Goal: Information Seeking & Learning: Learn about a topic

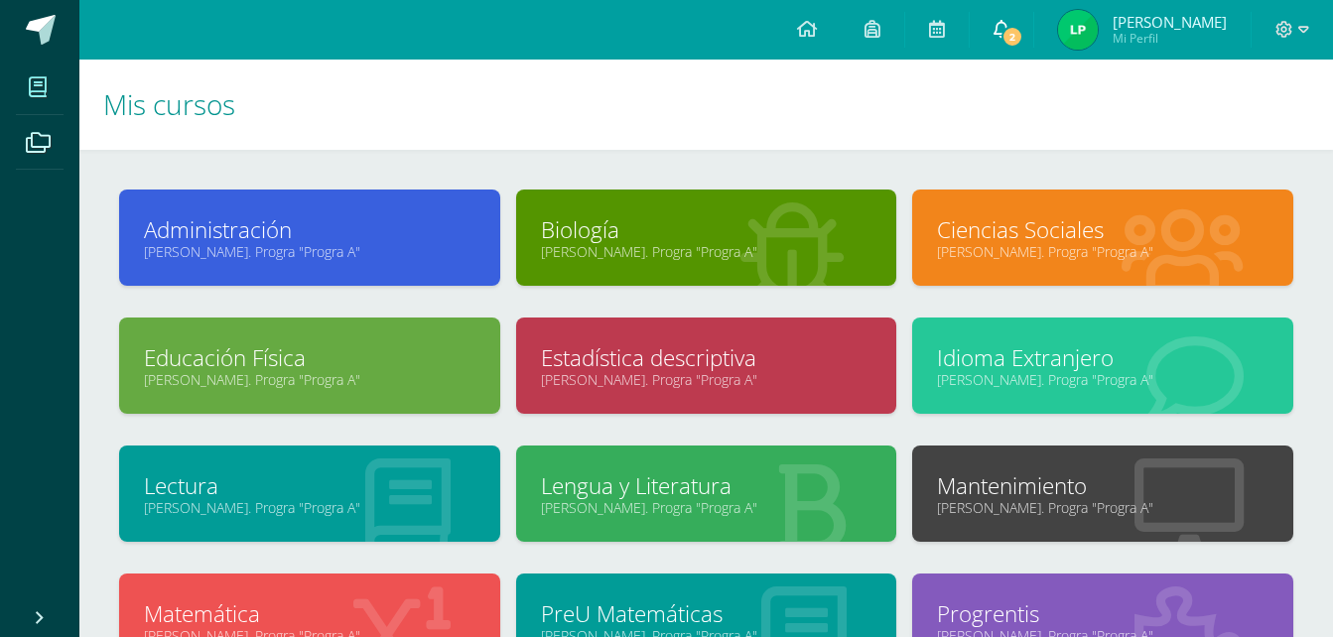
click at [1030, 29] on link "2" at bounding box center [1001, 30] width 64 height 60
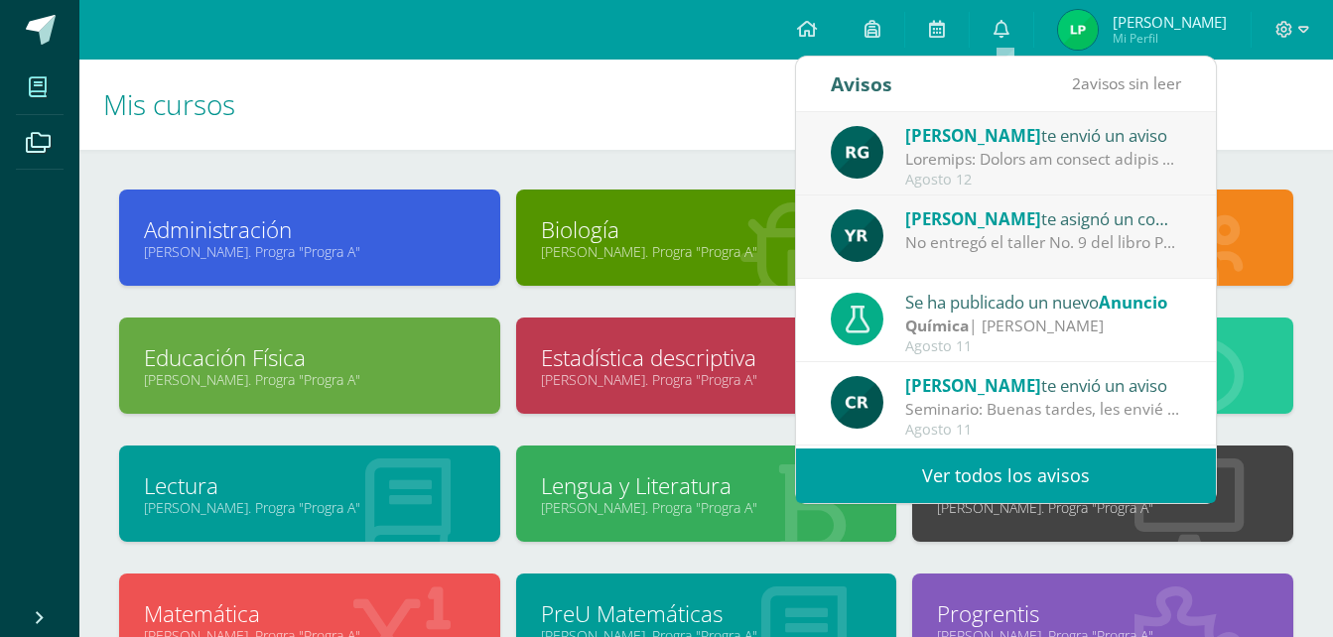
click at [1003, 159] on div at bounding box center [1043, 159] width 276 height 23
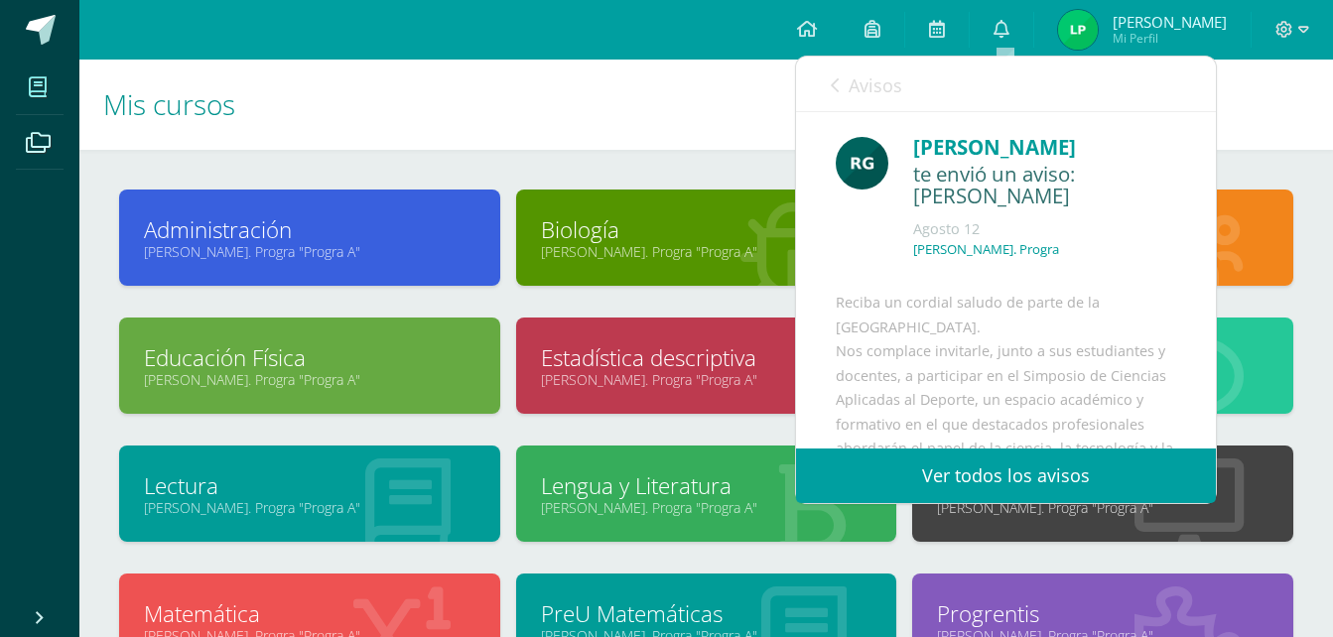
click at [843, 93] on link "Avisos" at bounding box center [866, 85] width 71 height 57
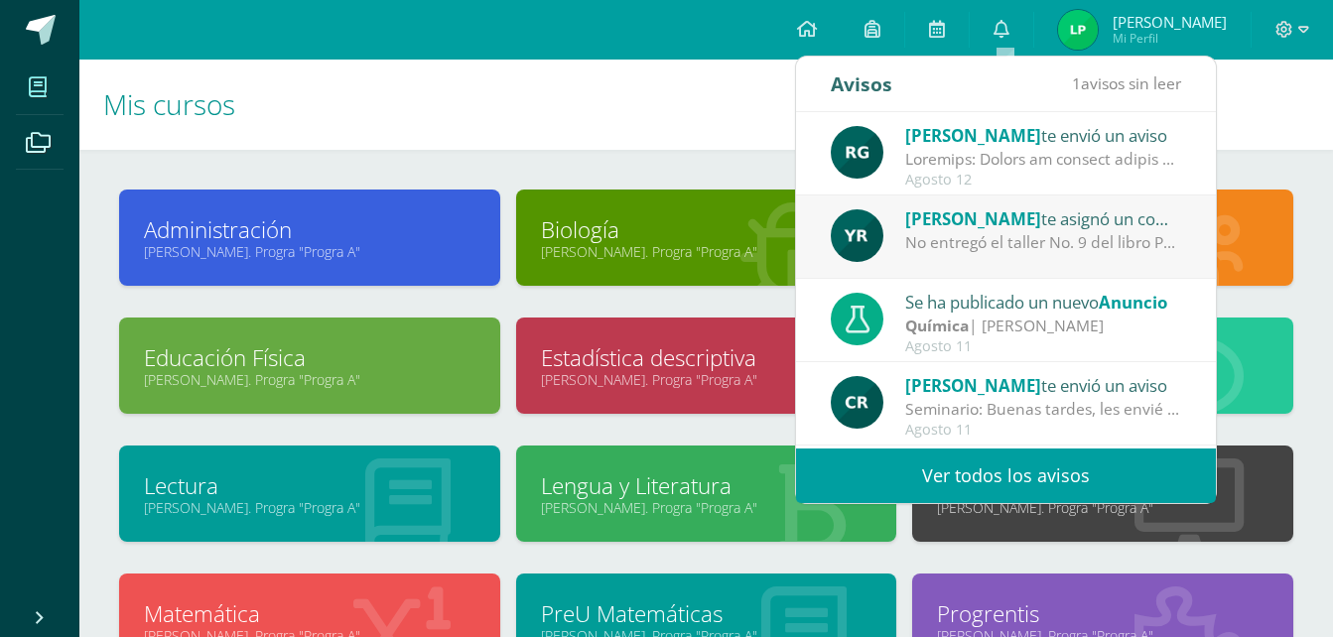
click at [962, 255] on div "[PERSON_NAME] te asignó un comentario en 'PRISMA taller No. 9' para 'Lectura' N…" at bounding box center [1006, 236] width 420 height 83
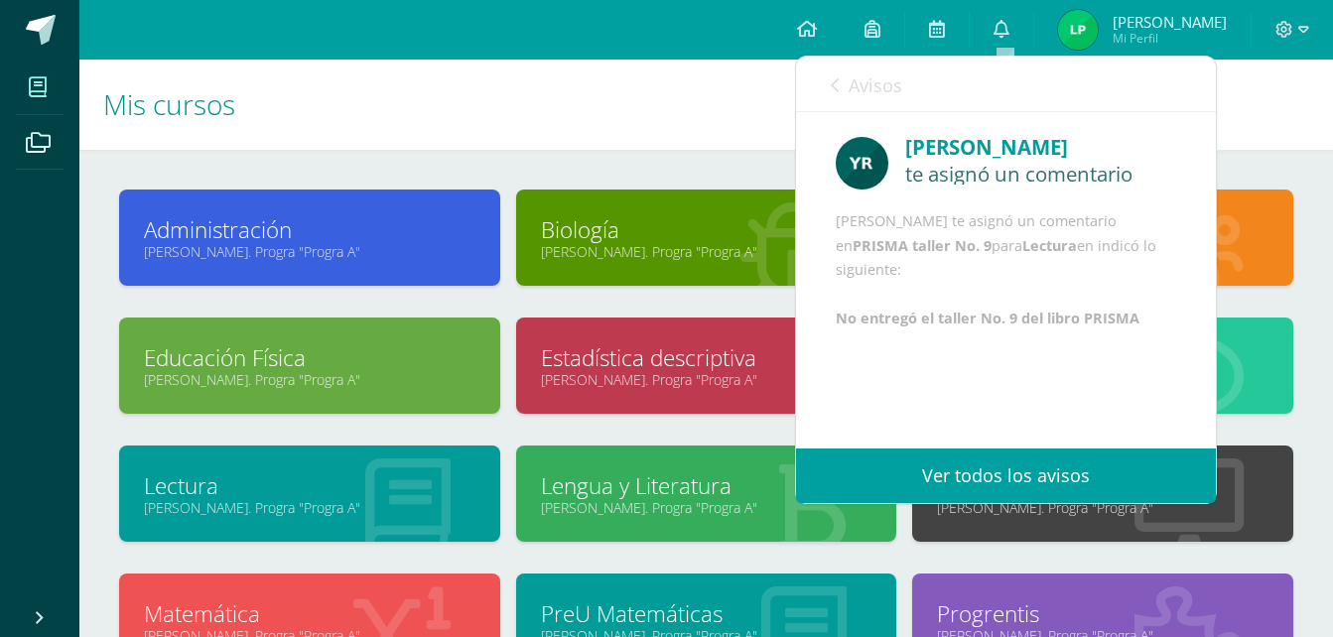
click at [842, 87] on link "Avisos" at bounding box center [866, 85] width 71 height 57
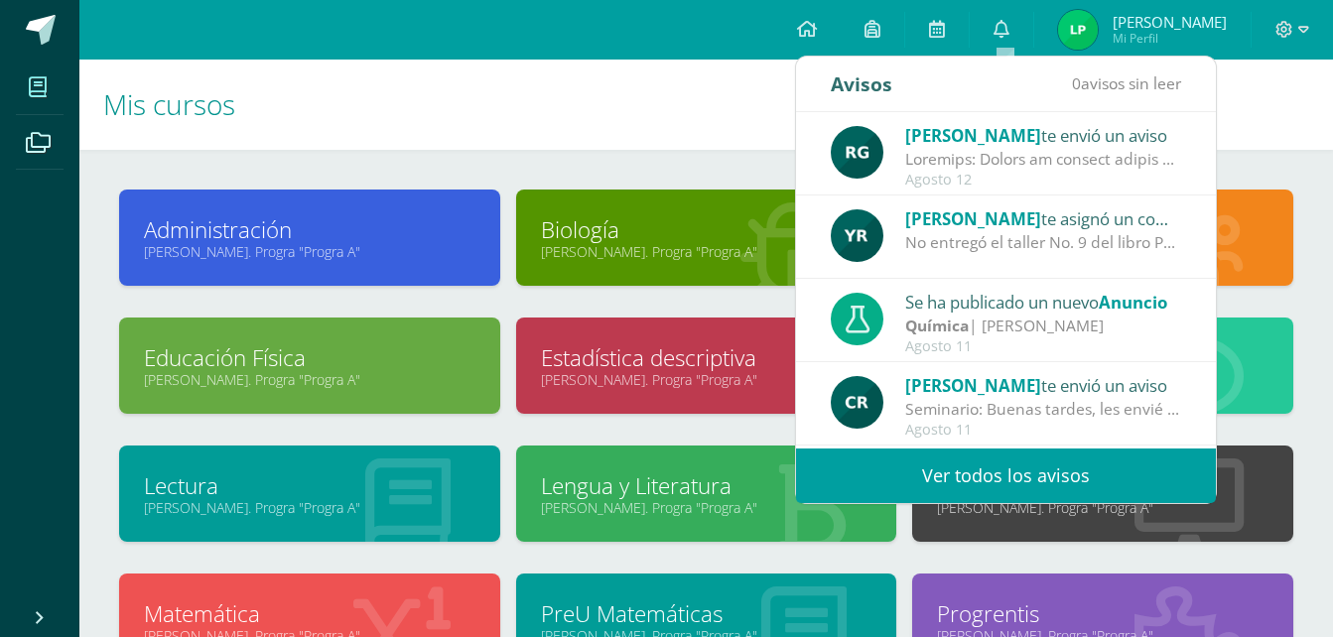
click at [700, 144] on h1 "Mis cursos" at bounding box center [706, 105] width 1206 height 90
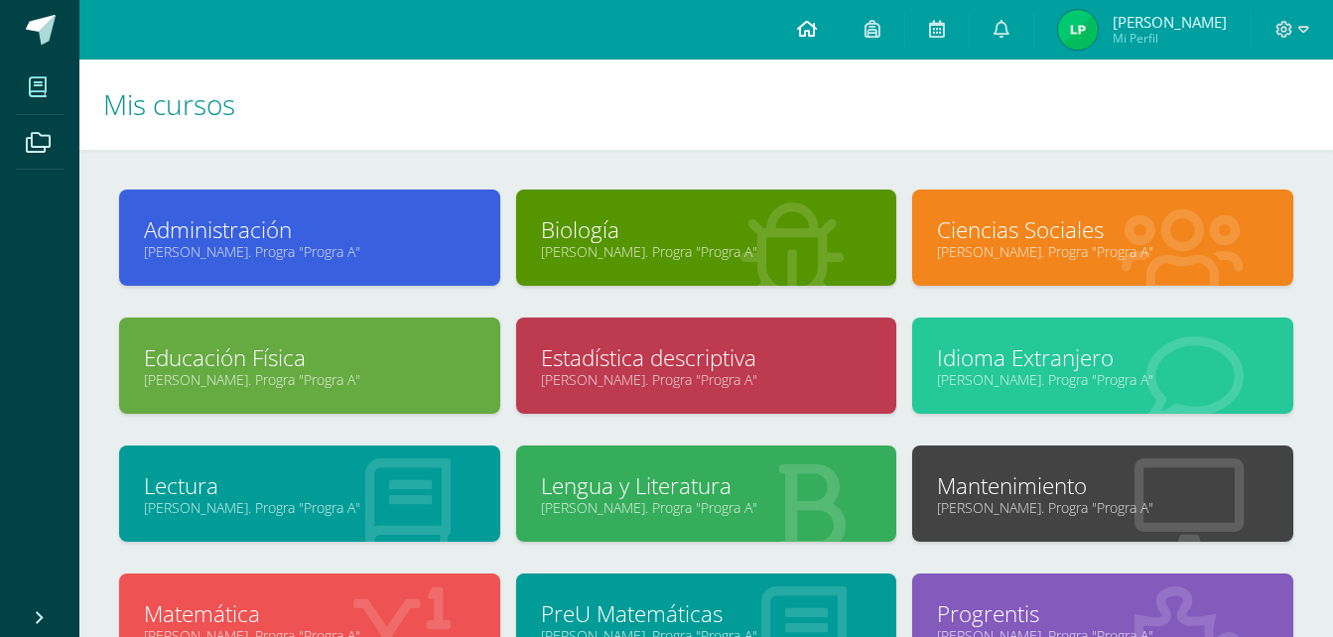
click at [797, 39] on link at bounding box center [806, 30] width 67 height 60
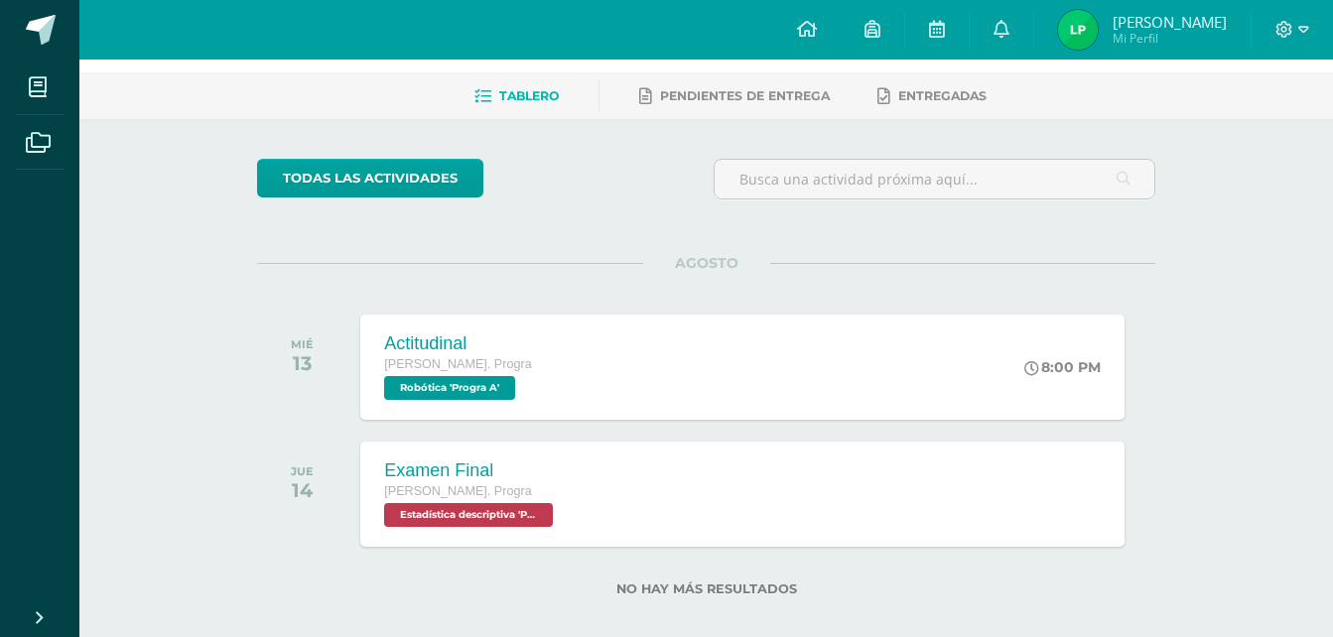
scroll to position [78, 0]
click at [435, 488] on span "[PERSON_NAME]. Progra" at bounding box center [455, 490] width 149 height 14
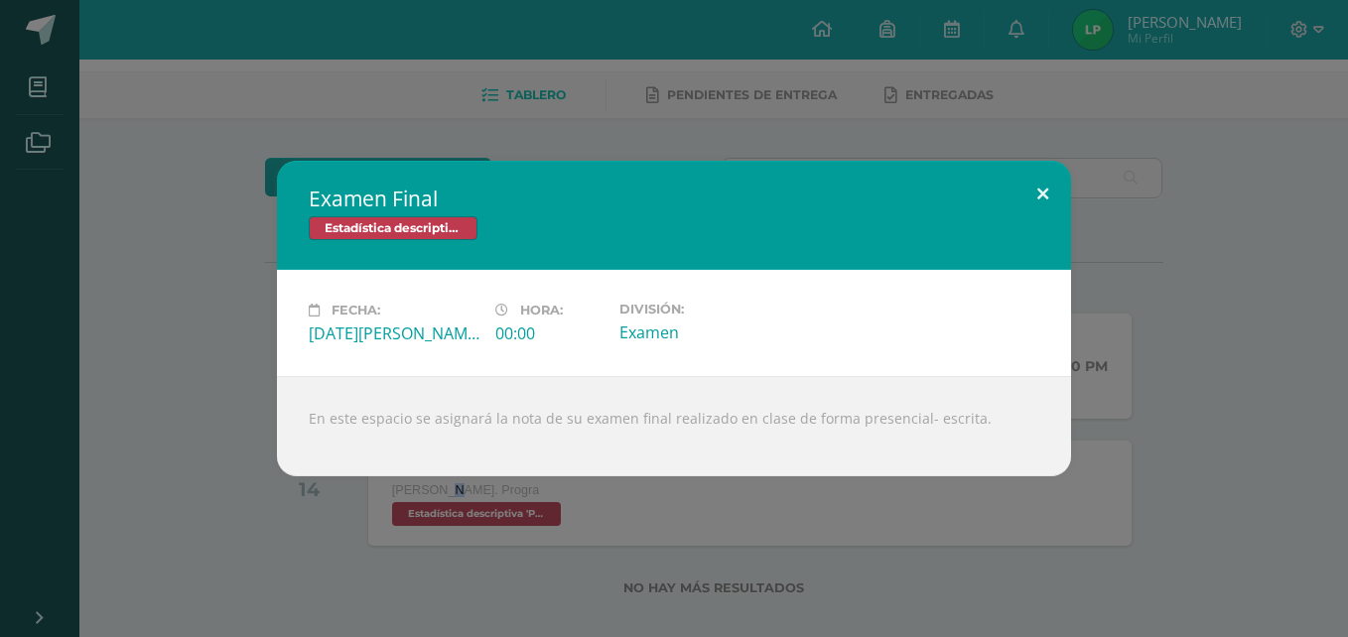
click at [1041, 188] on button at bounding box center [1042, 194] width 57 height 67
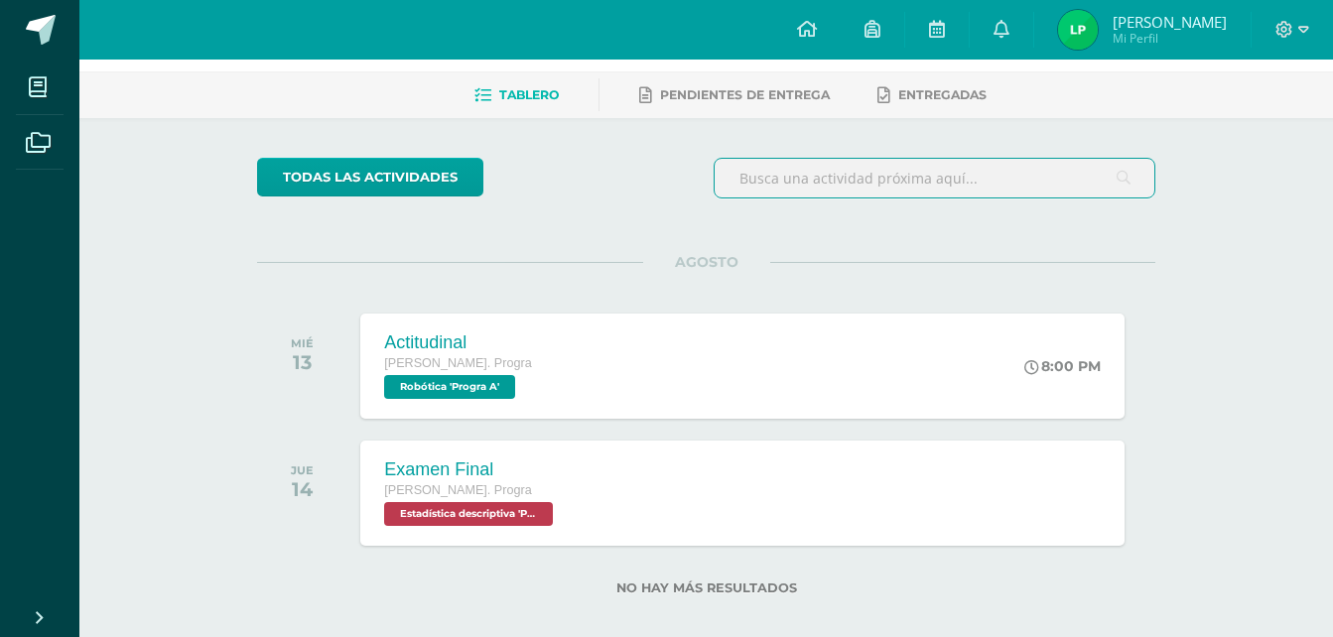
click at [1041, 188] on input "text" at bounding box center [934, 178] width 440 height 39
